Goal: Book appointment/travel/reservation

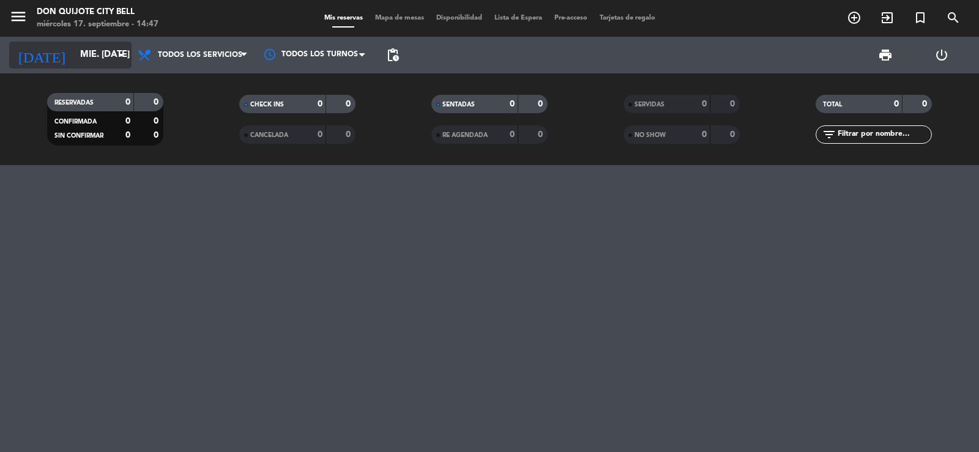
click at [113, 68] on div "[DATE] mié. [DATE] arrow_drop_down" at bounding box center [70, 55] width 122 height 27
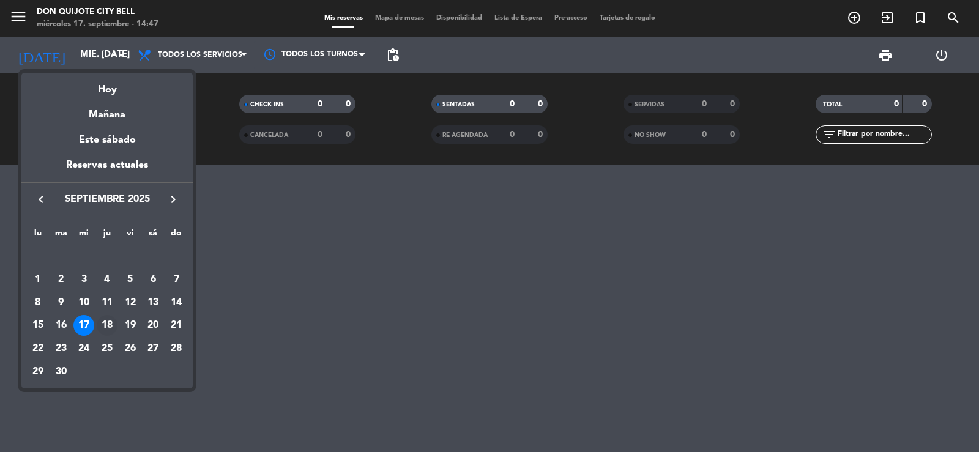
click at [111, 320] on div "18" at bounding box center [107, 325] width 21 height 21
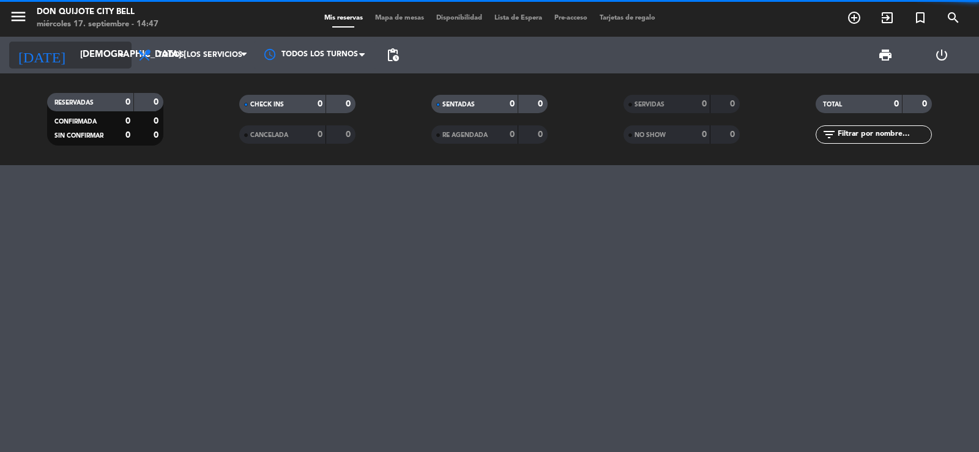
click at [76, 54] on input "[DEMOGRAPHIC_DATA] [DATE]" at bounding box center [133, 54] width 118 height 23
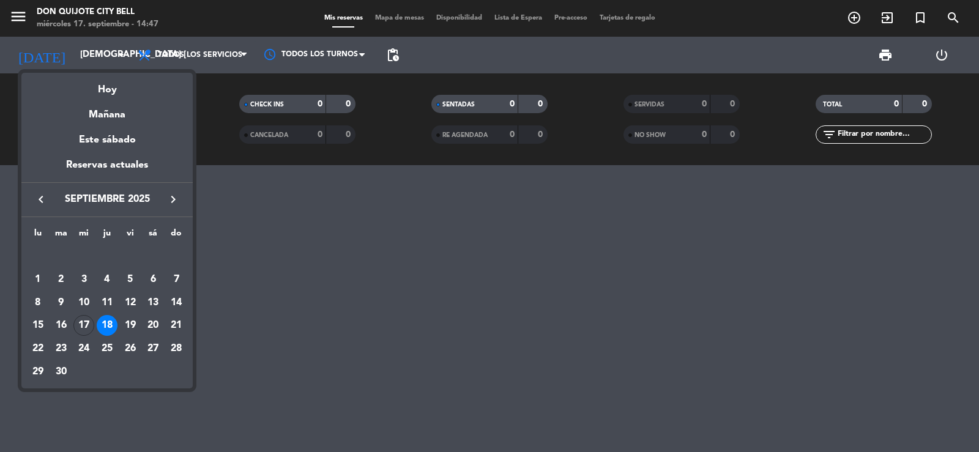
click at [128, 322] on div "19" at bounding box center [130, 325] width 21 height 21
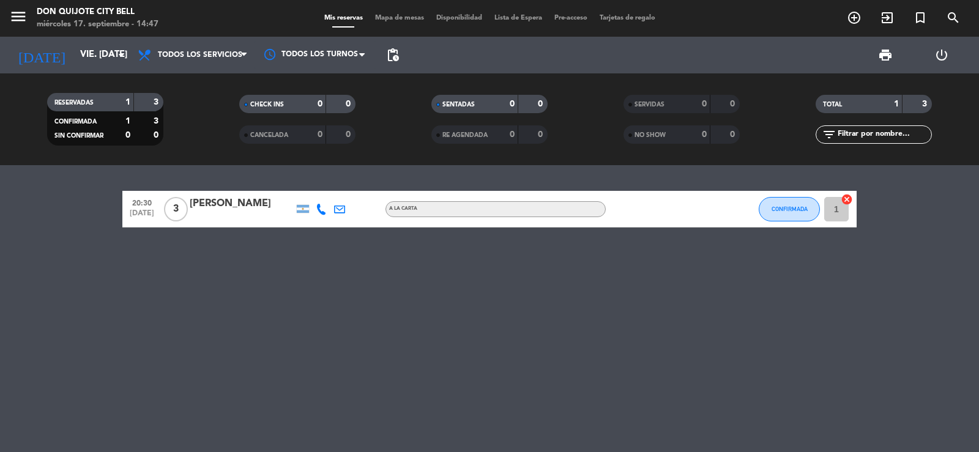
click at [94, 77] on div "RESERVADAS 1 3 CONFIRMADA 1 3 SIN CONFIRMAR 0 0 CHECK INS 0 0 CANCELADA 0 0 SEN…" at bounding box center [489, 119] width 979 height 92
click at [95, 60] on input "vie. [DATE]" at bounding box center [133, 54] width 118 height 23
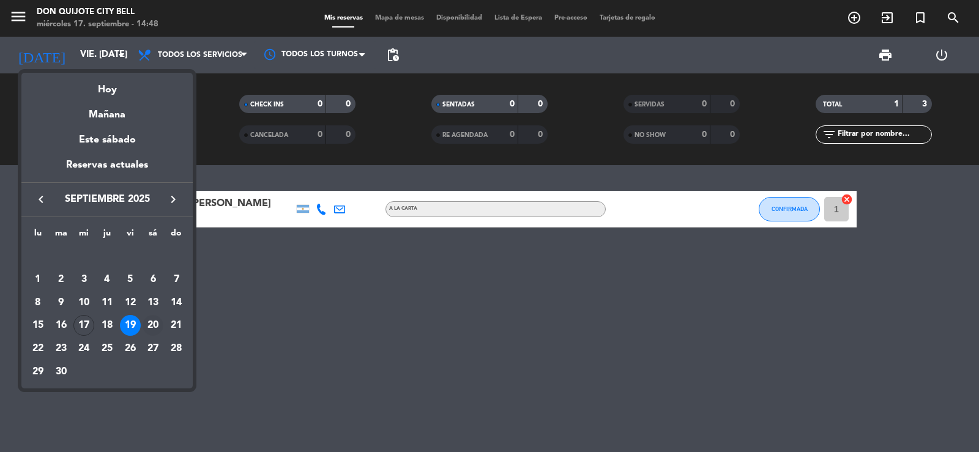
click at [152, 324] on div "20" at bounding box center [153, 325] width 21 height 21
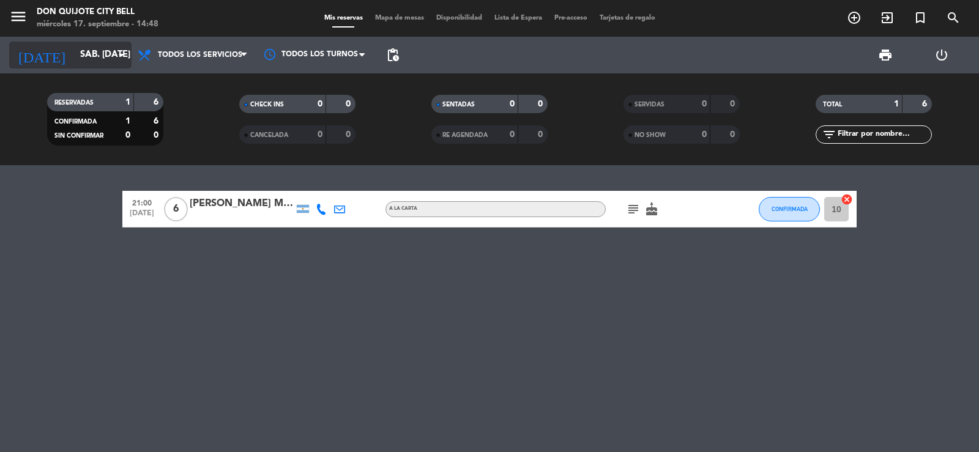
click at [118, 46] on input "sáb. [DATE]" at bounding box center [133, 54] width 118 height 23
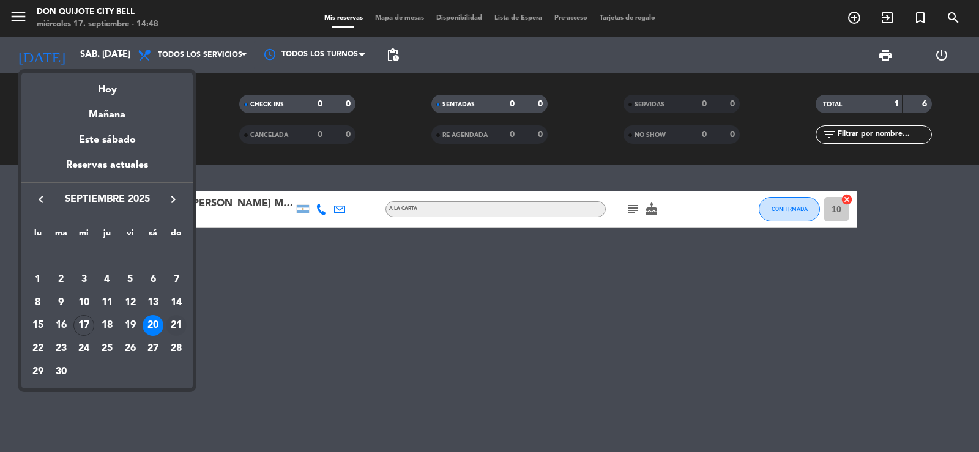
click at [176, 325] on div "21" at bounding box center [176, 325] width 21 height 21
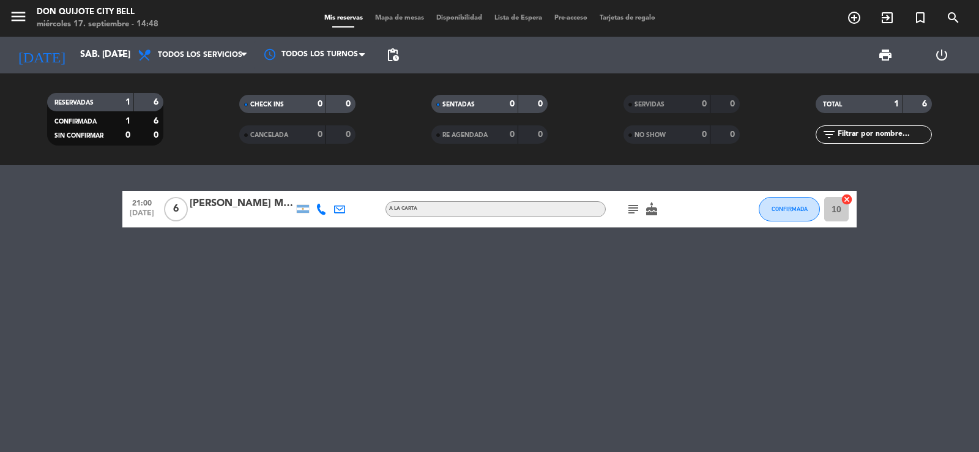
type input "dom. [DATE]"
